Goal: Transaction & Acquisition: Purchase product/service

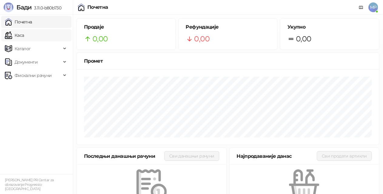
click at [24, 37] on link "Каса" at bounding box center [14, 35] width 19 height 12
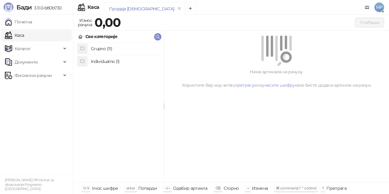
click at [118, 47] on h4 "Grupno (11)" at bounding box center [125, 49] width 68 height 10
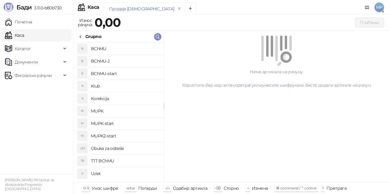
click at [114, 60] on h4 "BChMU-J" at bounding box center [125, 61] width 68 height 10
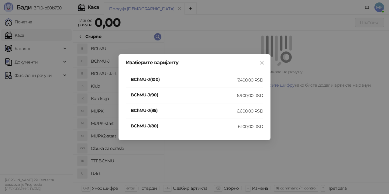
click at [260, 79] on div "7.400,00 RSD" at bounding box center [250, 80] width 26 height 7
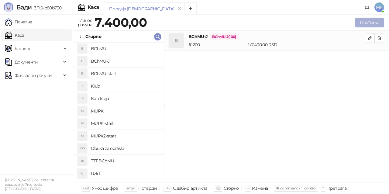
click at [371, 22] on button "Плаћање" at bounding box center [369, 23] width 29 height 10
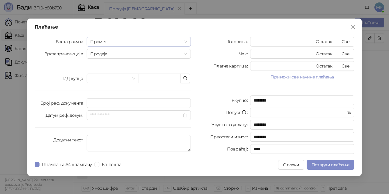
click at [103, 42] on span "Промет" at bounding box center [138, 41] width 97 height 9
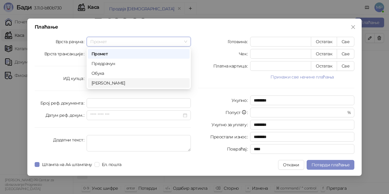
click at [101, 81] on div "[PERSON_NAME]" at bounding box center [138, 83] width 94 height 7
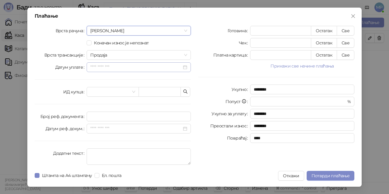
click at [186, 68] on div at bounding box center [138, 67] width 97 height 7
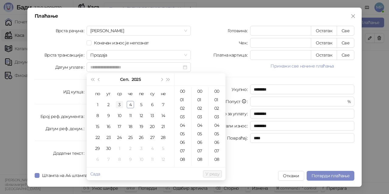
click at [119, 102] on div "3" at bounding box center [119, 104] width 7 height 7
click at [183, 135] on div "23" at bounding box center [182, 135] width 15 height 9
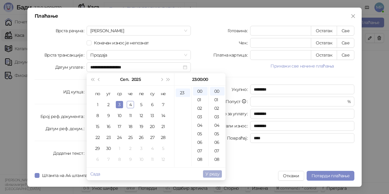
type input "**********"
click at [212, 174] on span "У реду" at bounding box center [212, 173] width 14 height 5
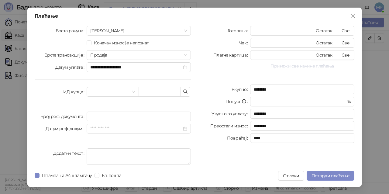
click at [310, 66] on button "Прикажи све начине плаћања" at bounding box center [302, 65] width 104 height 7
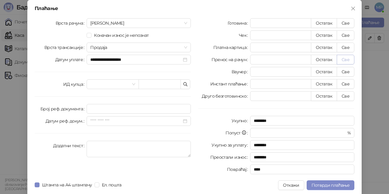
click at [345, 61] on button "Све" at bounding box center [345, 60] width 18 height 10
type input "****"
click at [339, 185] on span "Потврди плаћање" at bounding box center [330, 184] width 38 height 5
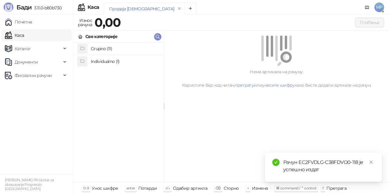
click at [102, 50] on h4 "Grupno (11)" at bounding box center [125, 49] width 68 height 10
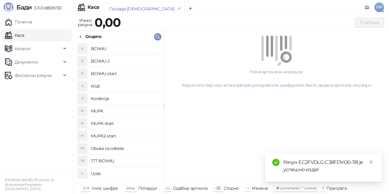
click at [102, 50] on h4 "BChMU" at bounding box center [125, 49] width 68 height 10
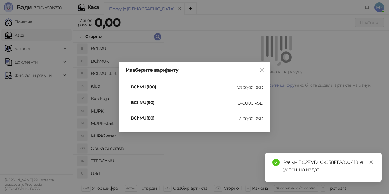
click at [248, 87] on div "7.900,00 RSD" at bounding box center [250, 87] width 26 height 7
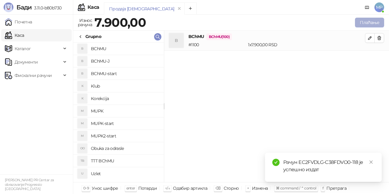
click at [362, 22] on button "Плаћање" at bounding box center [369, 23] width 29 height 10
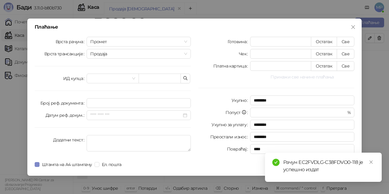
click at [300, 76] on button "Прикажи све начине плаћања" at bounding box center [302, 76] width 104 height 7
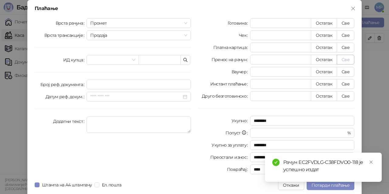
click at [344, 60] on button "Све" at bounding box center [345, 60] width 18 height 10
type input "****"
click at [346, 182] on div "Рачун EC2FVDLG-C38FDVO0-118 је успешно издат" at bounding box center [323, 166] width 117 height 29
click at [370, 161] on icon "close" at bounding box center [370, 161] width 3 height 3
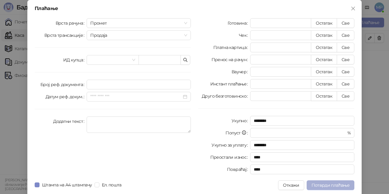
click at [335, 183] on span "Потврди плаћање" at bounding box center [330, 184] width 38 height 5
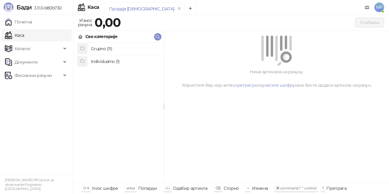
click at [108, 45] on h4 "Grupno (11)" at bounding box center [125, 49] width 68 height 10
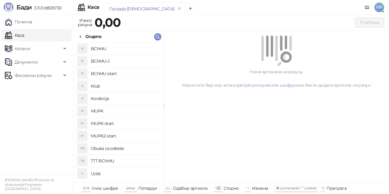
click at [129, 58] on h4 "BChMU-J" at bounding box center [125, 61] width 68 height 10
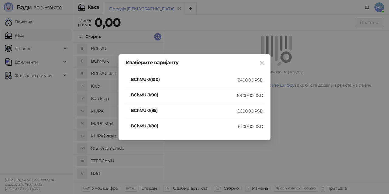
click at [247, 83] on div "7.400,00 RSD" at bounding box center [250, 80] width 26 height 7
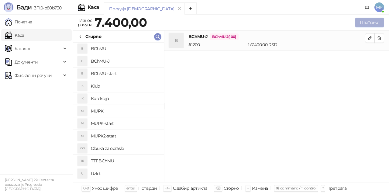
click at [368, 21] on button "Плаћање" at bounding box center [369, 23] width 29 height 10
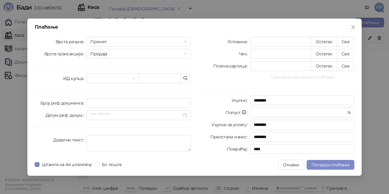
click at [325, 77] on button "Прикажи све начине плаћања" at bounding box center [302, 76] width 104 height 7
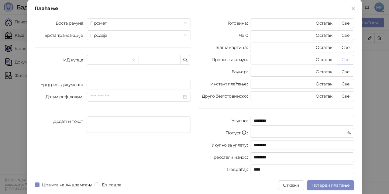
click at [345, 58] on button "Све" at bounding box center [345, 60] width 18 height 10
type input "****"
click at [331, 186] on span "Потврди плаћање" at bounding box center [330, 184] width 38 height 5
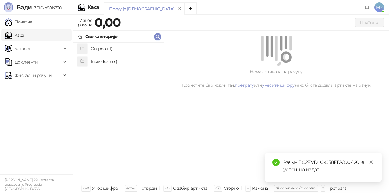
click at [114, 46] on h4 "Grupno (11)" at bounding box center [125, 49] width 68 height 10
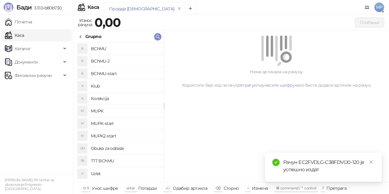
click at [127, 134] on h4 "MUPK2-start" at bounding box center [125, 136] width 68 height 10
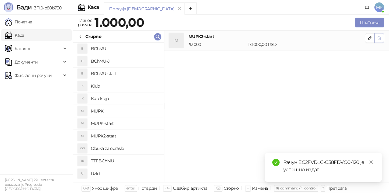
click at [381, 37] on icon "button" at bounding box center [378, 38] width 5 height 5
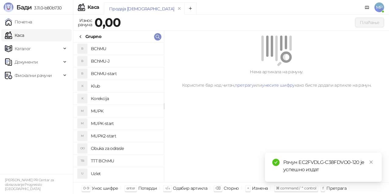
click at [111, 110] on h4 "MUPK" at bounding box center [125, 111] width 68 height 10
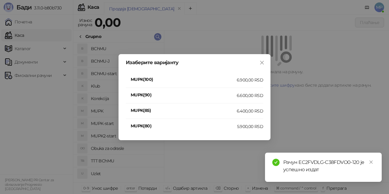
click at [243, 79] on div "6.900,00 RSD" at bounding box center [249, 80] width 26 height 7
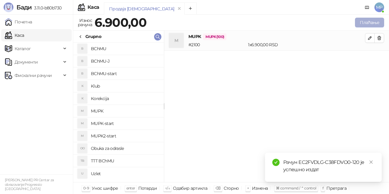
click at [367, 21] on button "Плаћање" at bounding box center [369, 23] width 29 height 10
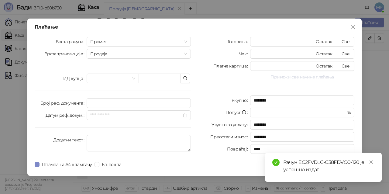
click at [306, 78] on button "Прикажи све начине плаћања" at bounding box center [302, 76] width 104 height 7
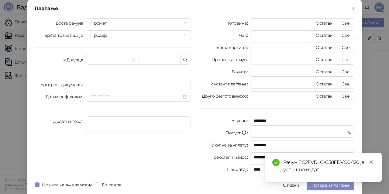
click at [341, 60] on button "Све" at bounding box center [345, 60] width 18 height 10
type input "****"
click at [372, 160] on icon "close" at bounding box center [371, 162] width 4 height 4
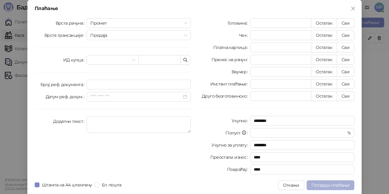
click at [339, 186] on span "Потврди плаћање" at bounding box center [330, 184] width 38 height 5
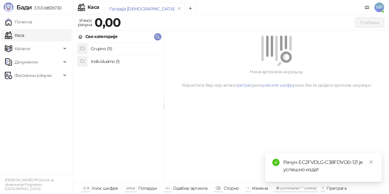
click at [89, 48] on div "Grupno (11)" at bounding box center [118, 49] width 81 height 10
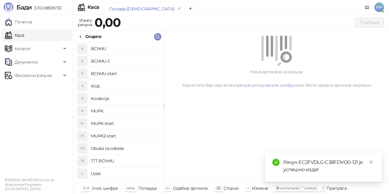
click at [114, 108] on h4 "MUPK" at bounding box center [125, 111] width 68 height 10
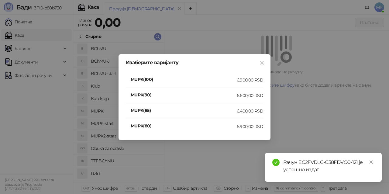
click at [256, 75] on li "MUPK(100) 6.900,00 RSD" at bounding box center [194, 79] width 137 height 15
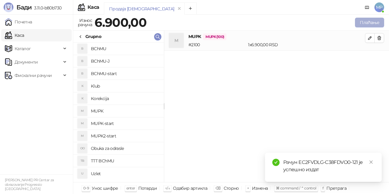
click at [365, 21] on button "Плаћање" at bounding box center [369, 23] width 29 height 10
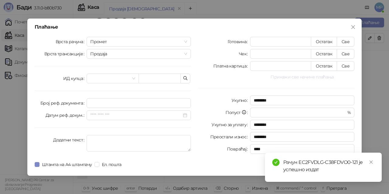
click at [288, 77] on button "Прикажи све начине плаћања" at bounding box center [302, 76] width 104 height 7
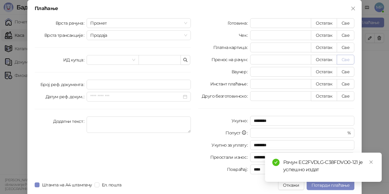
click at [345, 60] on button "Све" at bounding box center [345, 60] width 18 height 10
type input "****"
click at [342, 182] on div "Рачун EC2FVDLG-C38FDVO0-121 је успешно издат" at bounding box center [323, 166] width 117 height 29
click at [372, 158] on link "Close" at bounding box center [370, 161] width 7 height 7
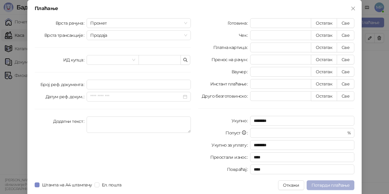
click at [346, 186] on span "Потврди плаћање" at bounding box center [330, 184] width 38 height 5
